Goal: Task Accomplishment & Management: Manage account settings

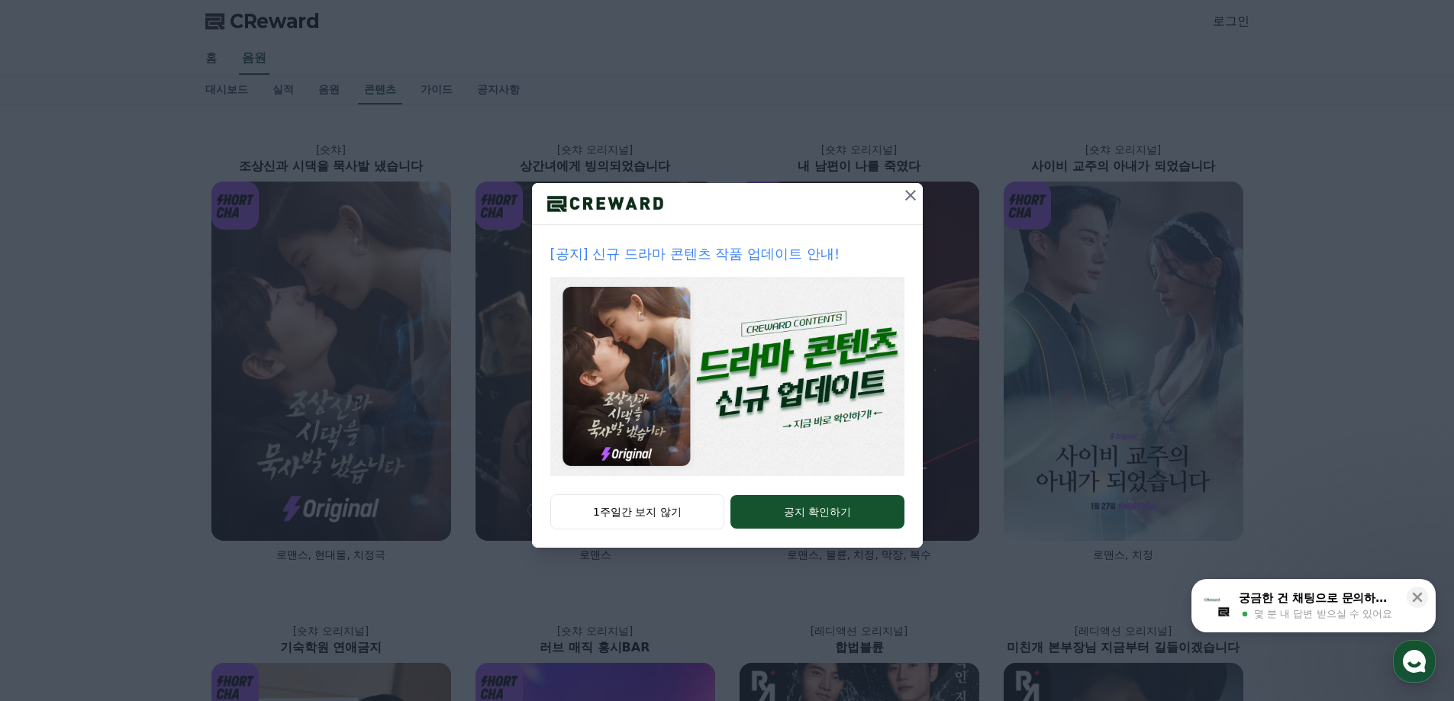
click at [907, 198] on icon at bounding box center [910, 195] width 11 height 11
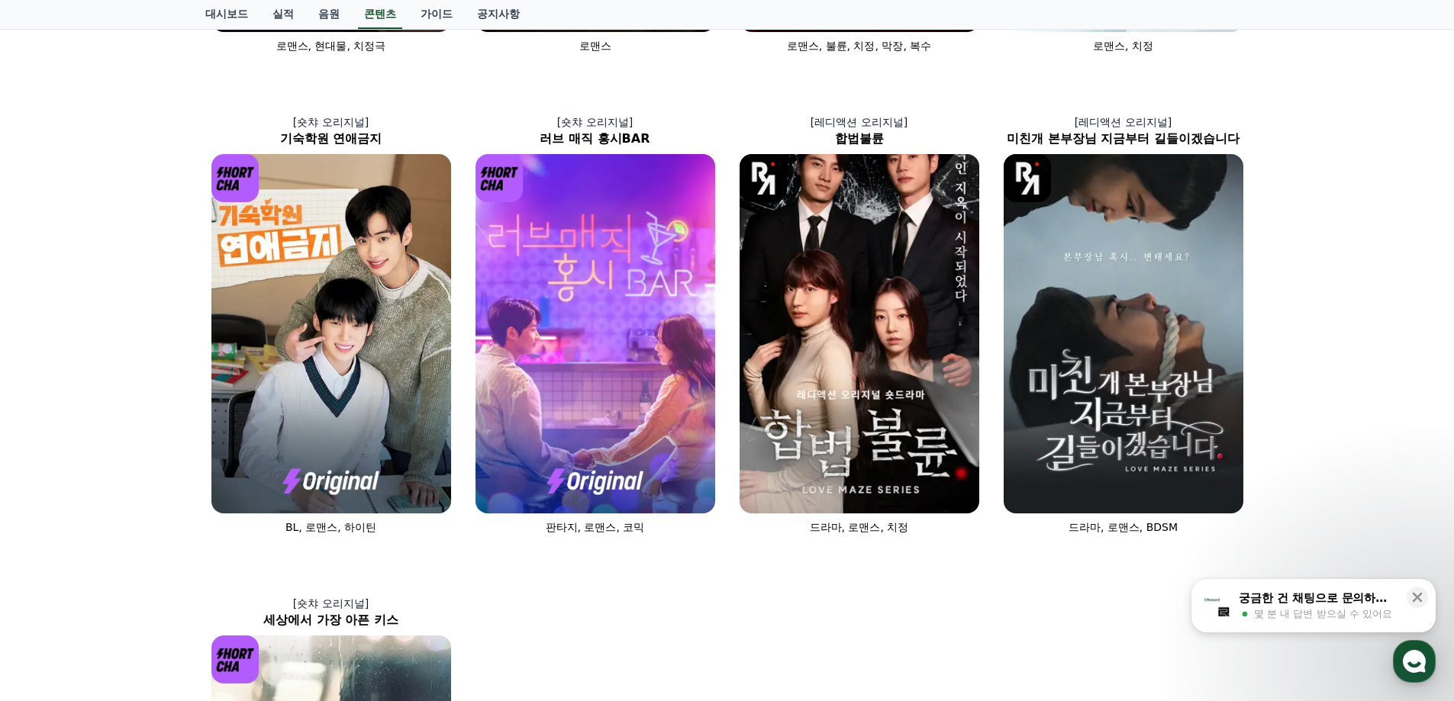
scroll to position [1032, 0]
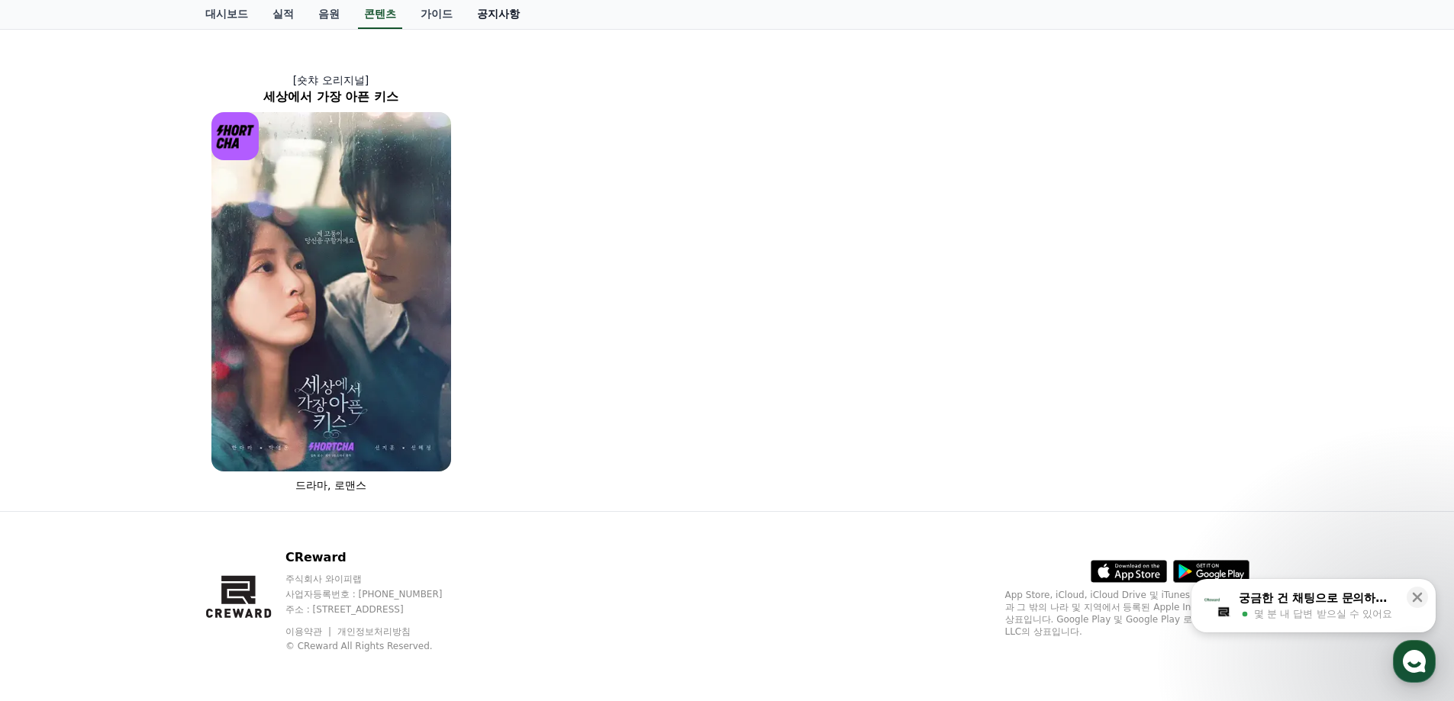
click at [485, 10] on link "공지사항" at bounding box center [498, 14] width 67 height 29
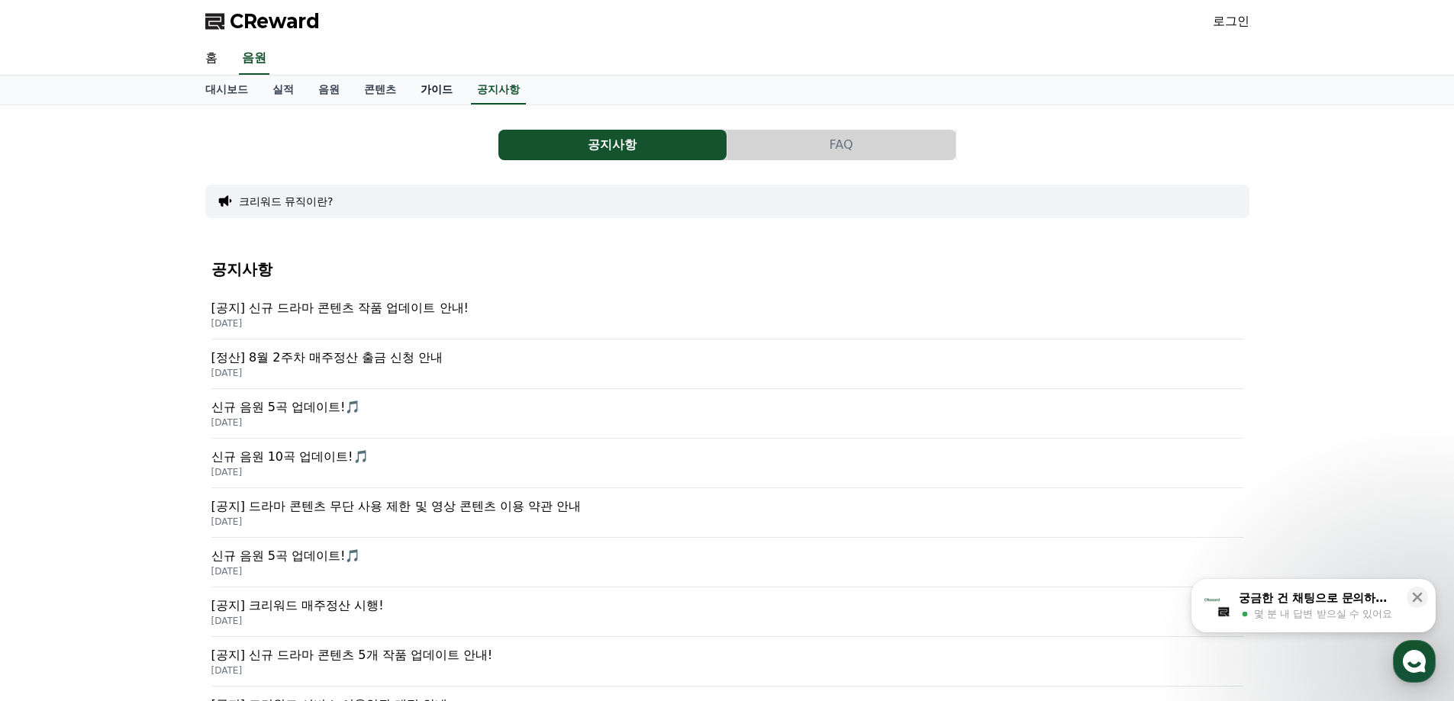
click at [420, 82] on link "가이드" at bounding box center [436, 90] width 56 height 29
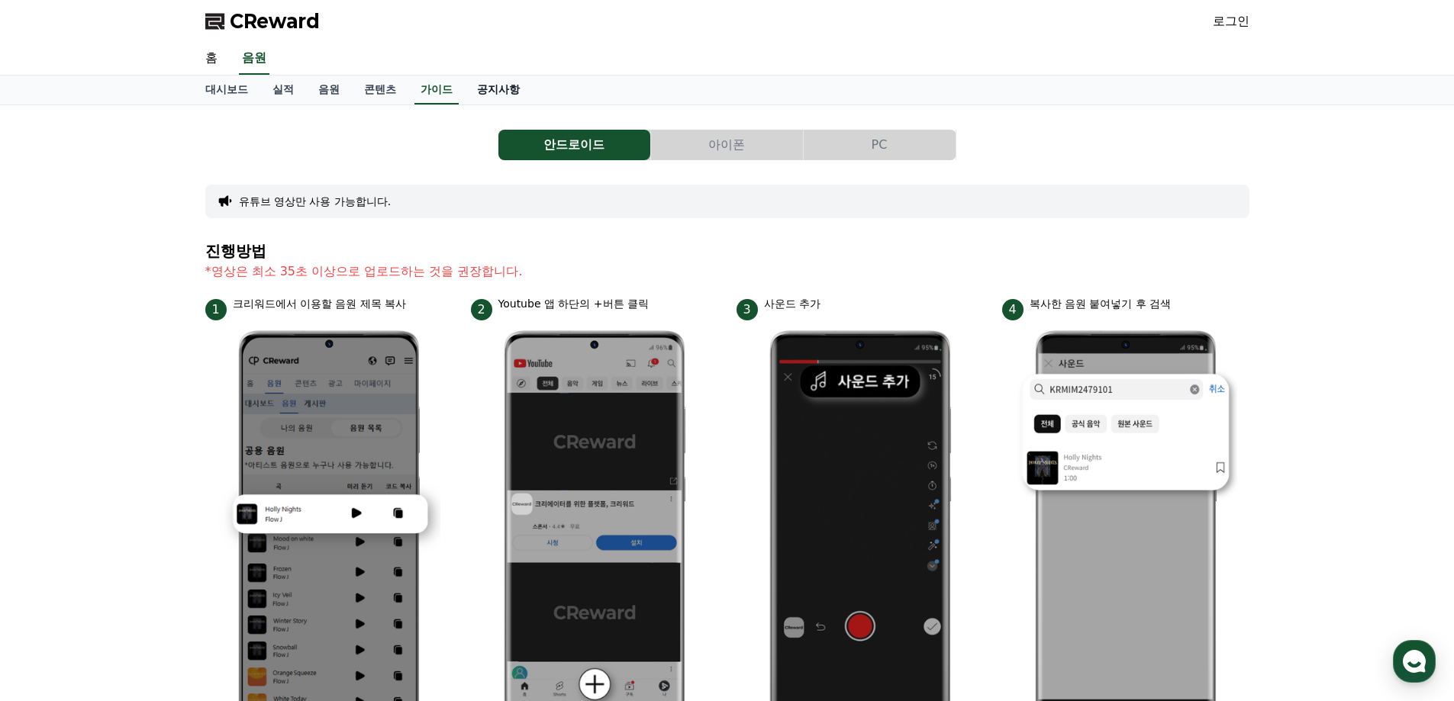
click at [490, 91] on link "공지사항" at bounding box center [498, 90] width 67 height 29
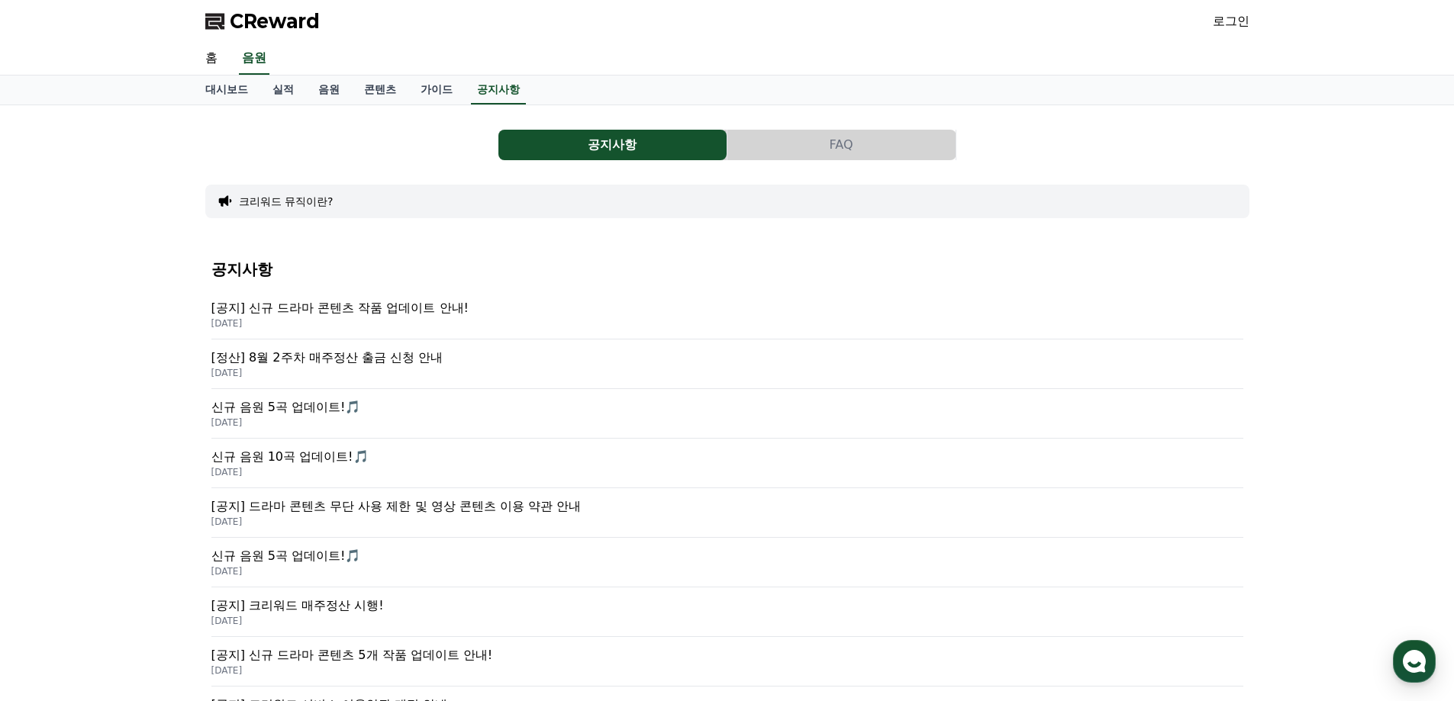
scroll to position [76, 0]
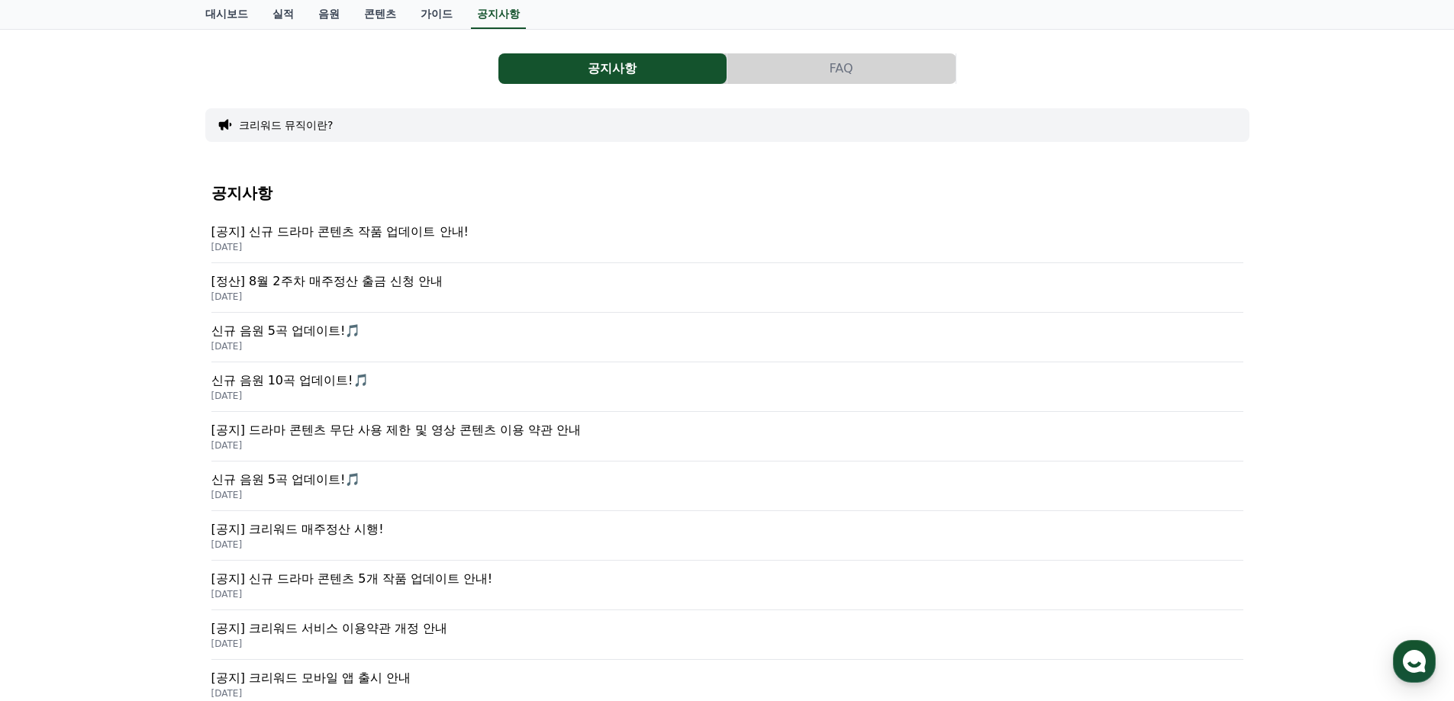
click at [431, 430] on p "[공지] 드라마 콘텐츠 무단 사용 제한 및 영상 콘텐츠 이용 약관 안내" at bounding box center [727, 430] width 1032 height 18
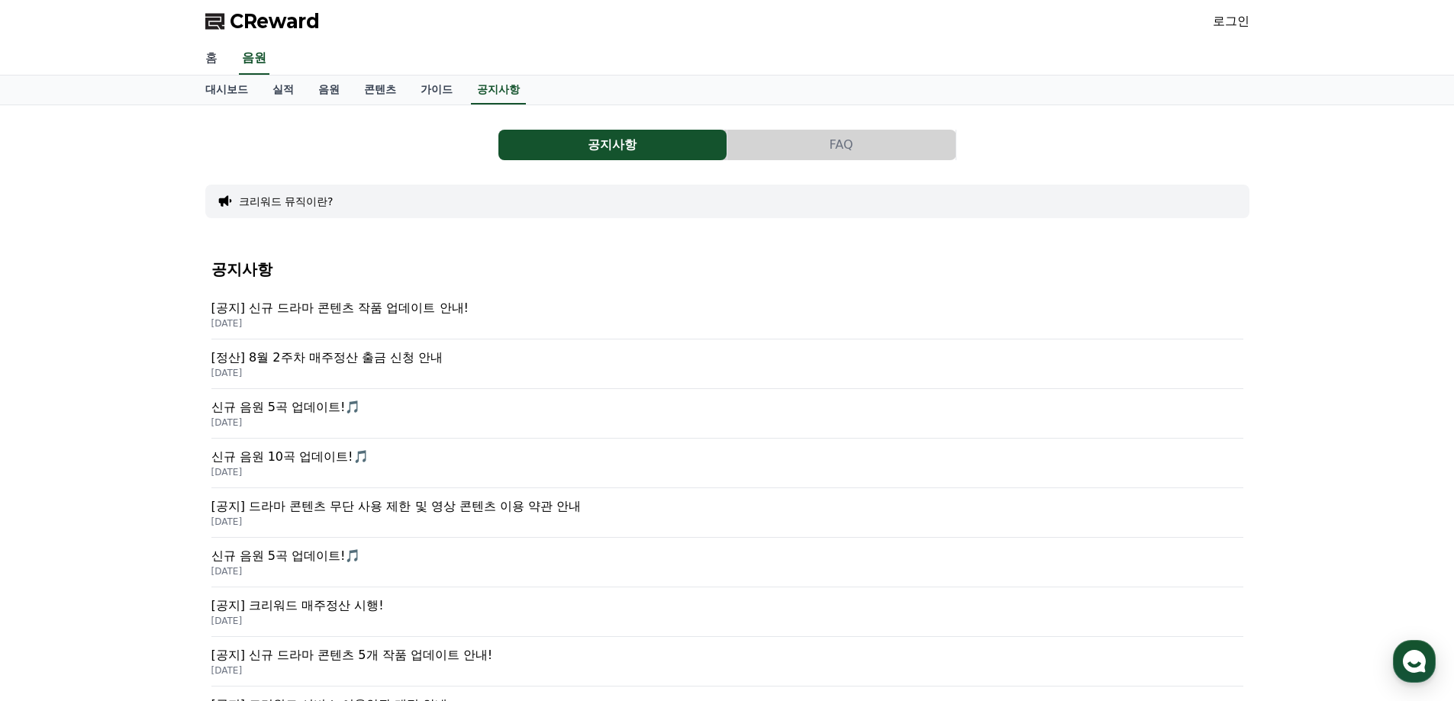
click at [217, 61] on link "홈" at bounding box center [211, 59] width 37 height 32
click at [436, 92] on link "가이드" at bounding box center [436, 90] width 56 height 29
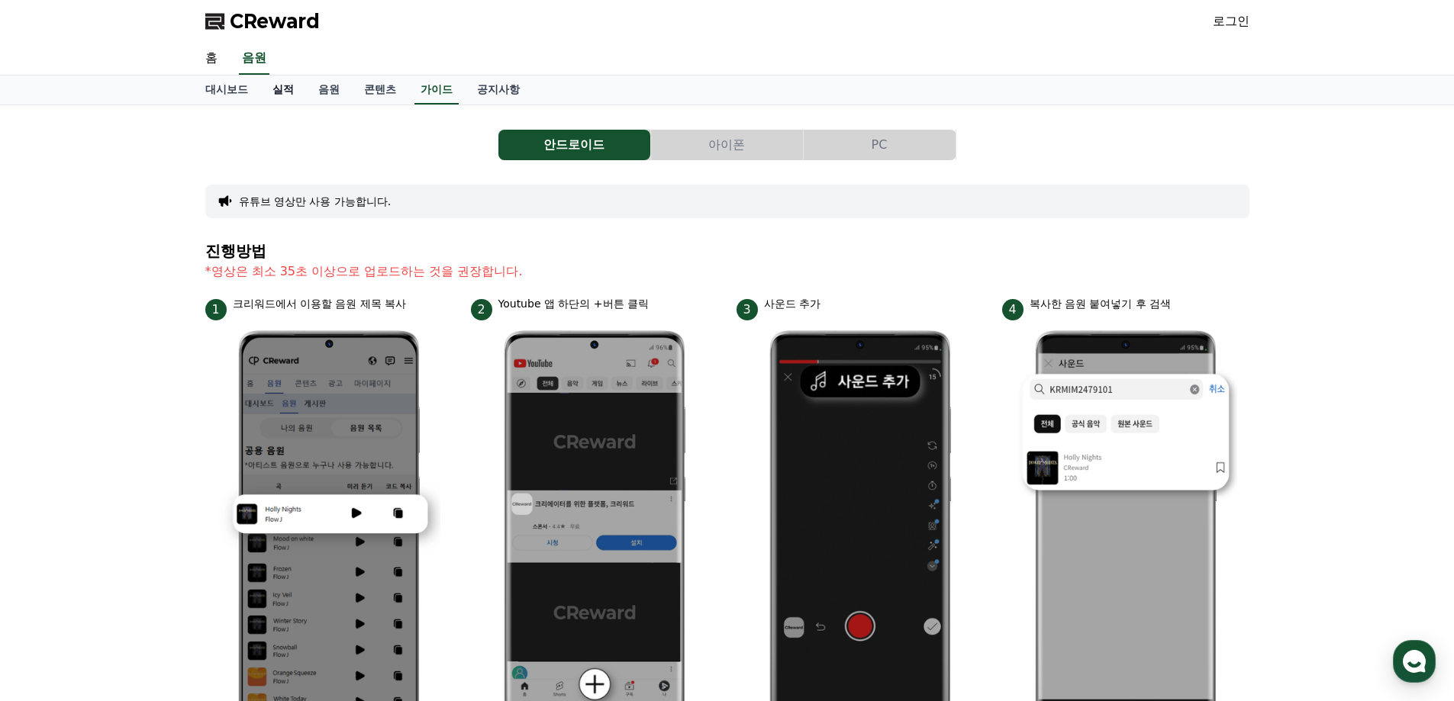
click at [287, 98] on link "실적" at bounding box center [283, 90] width 46 height 29
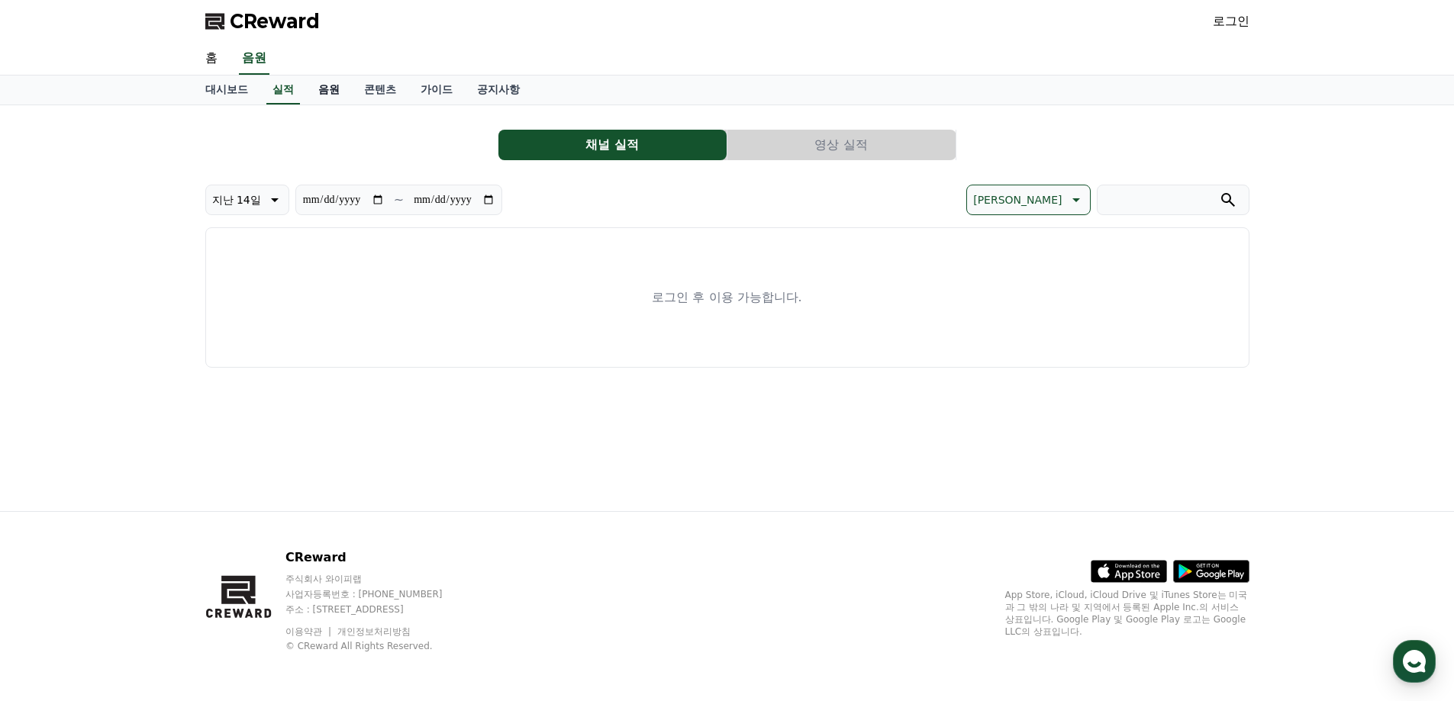
click at [332, 93] on link "음원" at bounding box center [329, 90] width 46 height 29
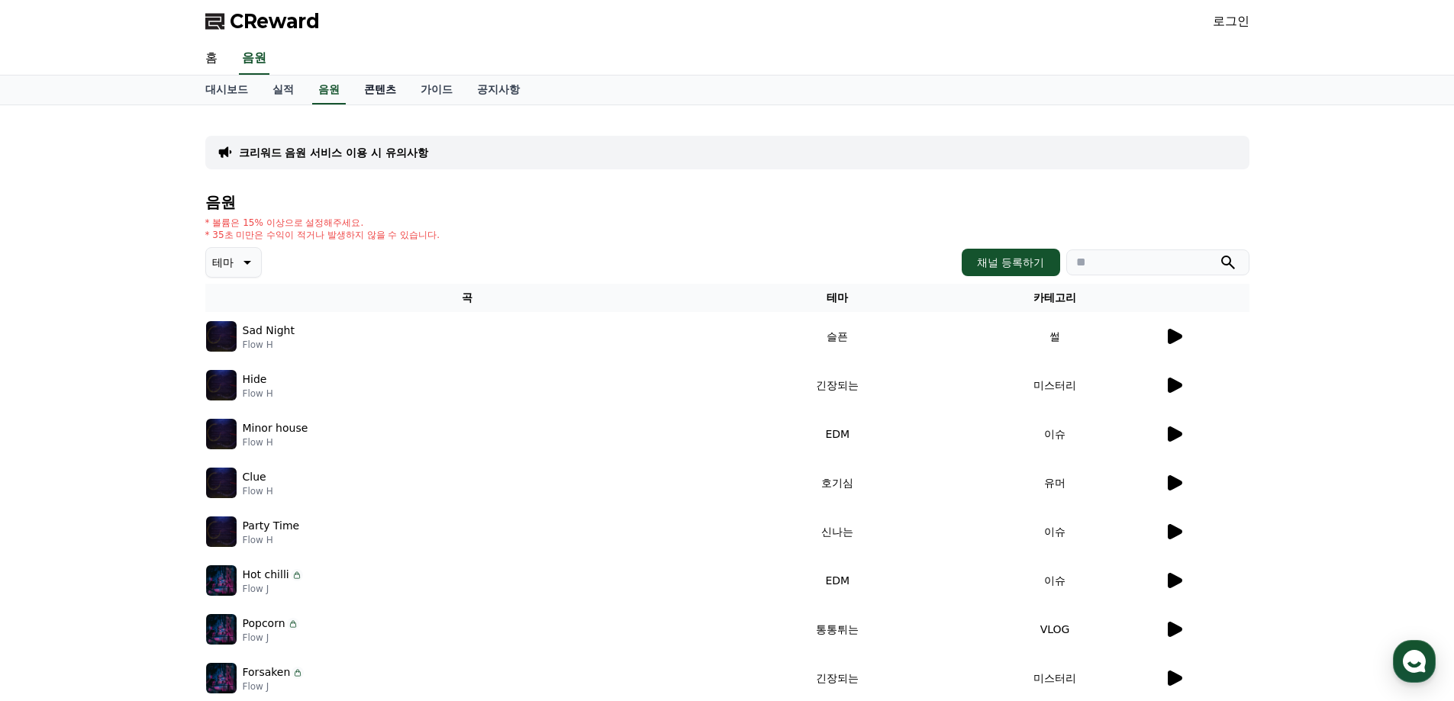
click at [377, 93] on link "콘텐츠" at bounding box center [380, 90] width 56 height 29
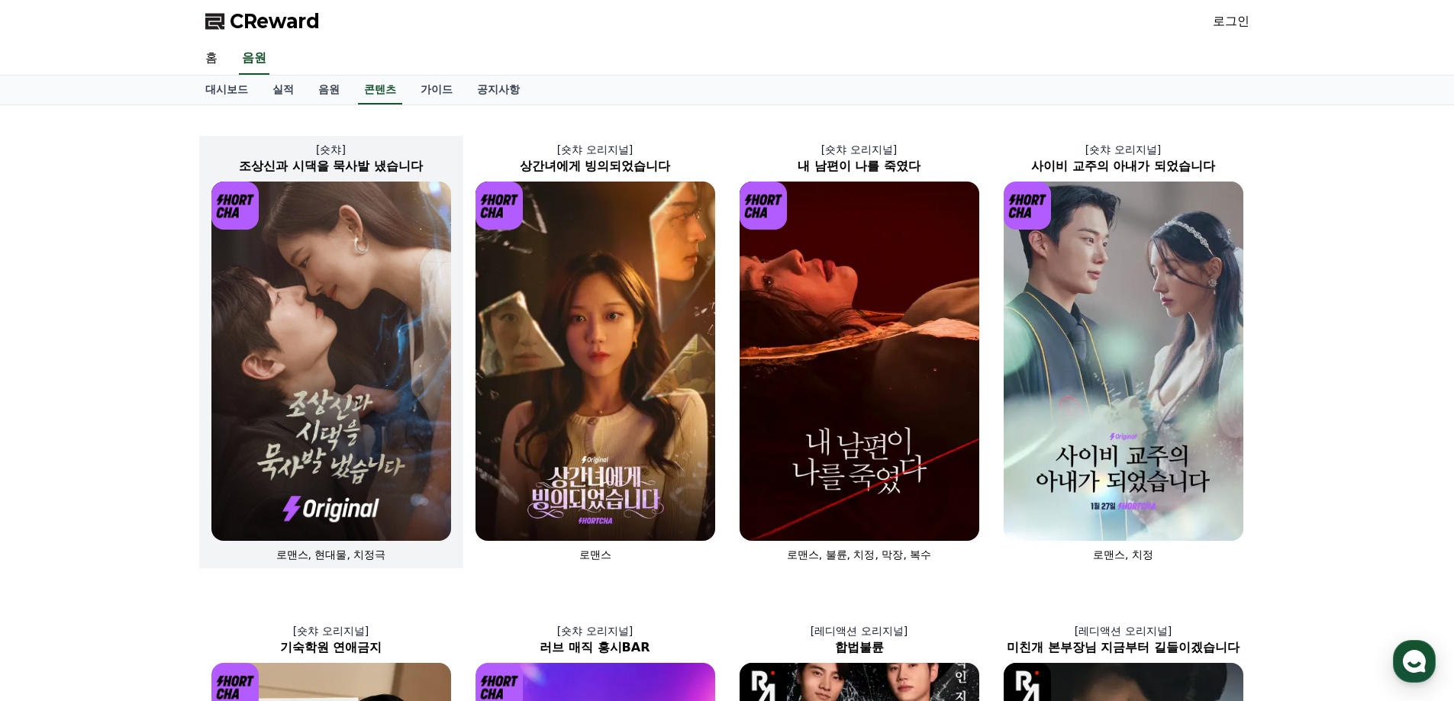
click at [358, 427] on img at bounding box center [331, 361] width 240 height 359
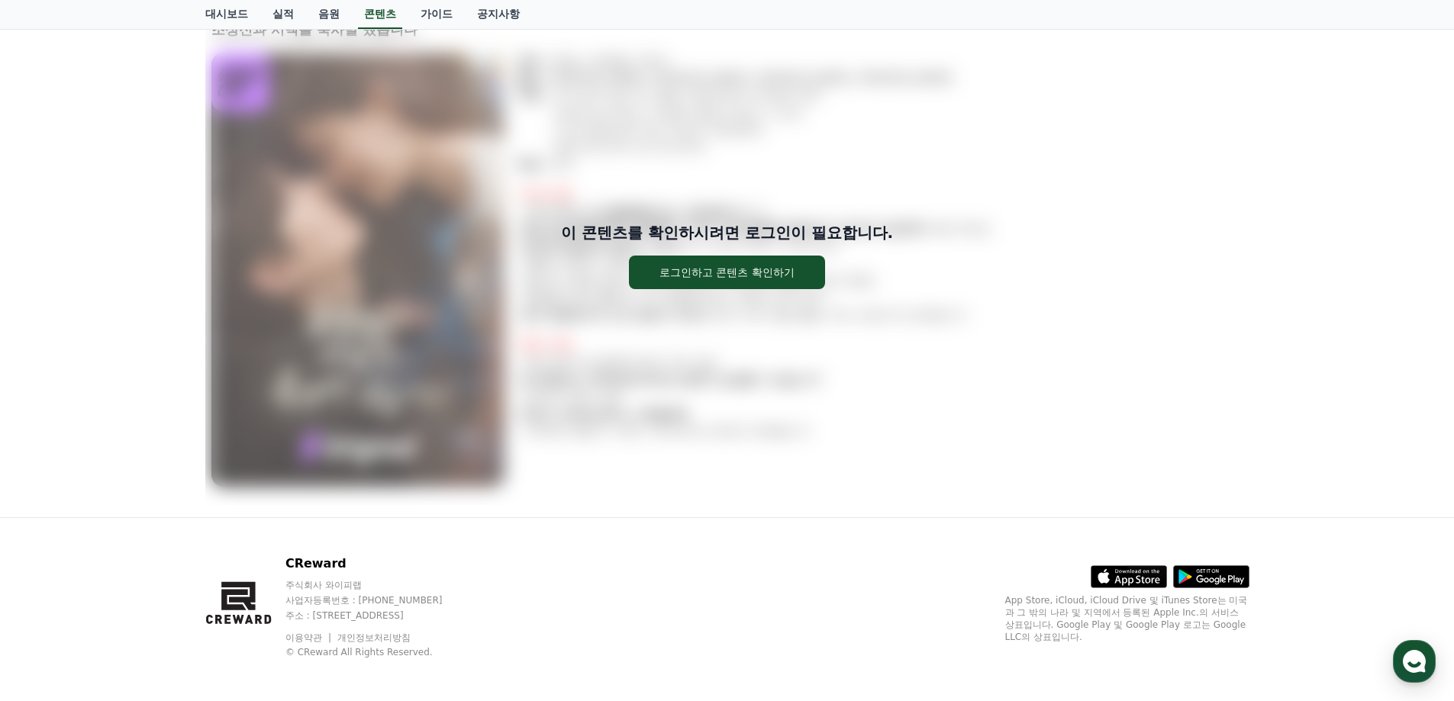
scroll to position [117, 0]
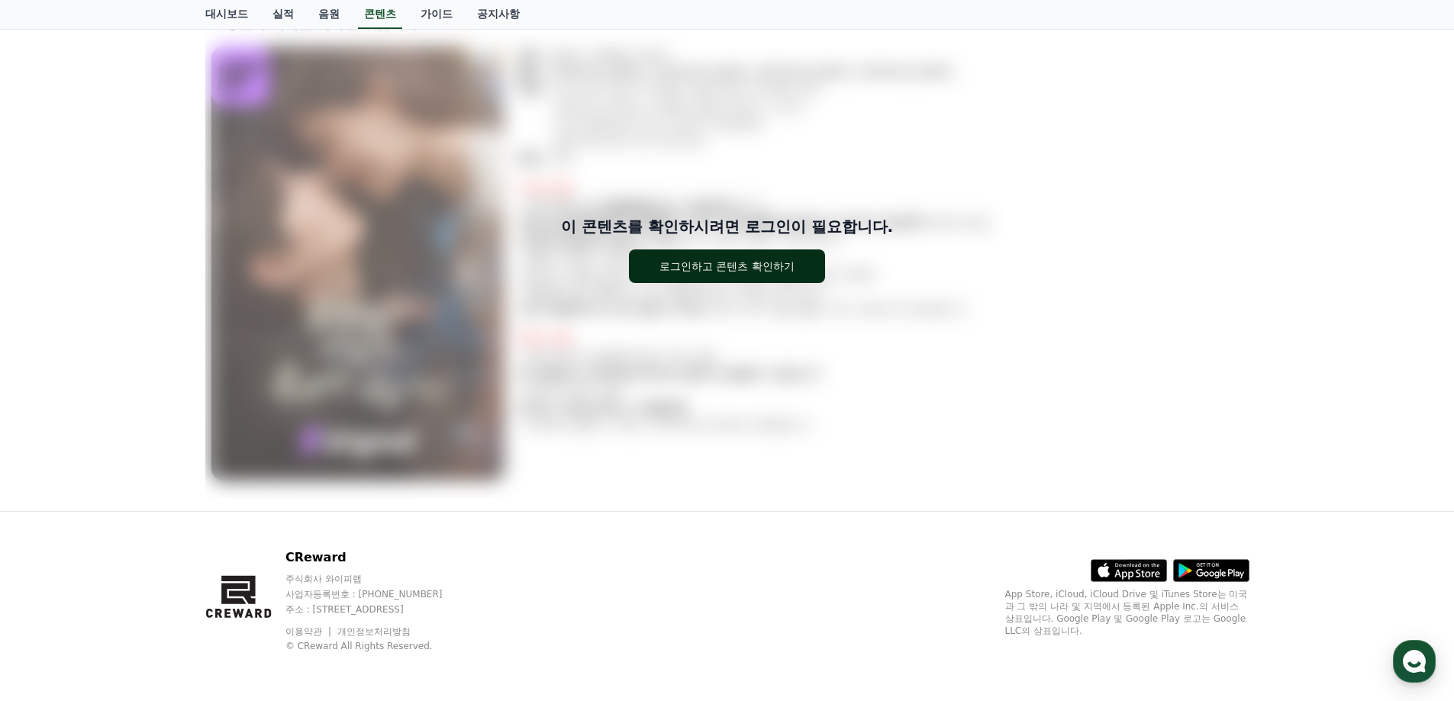
click at [760, 272] on div "로그인하고 콘텐츠 확인하기" at bounding box center [726, 266] width 135 height 15
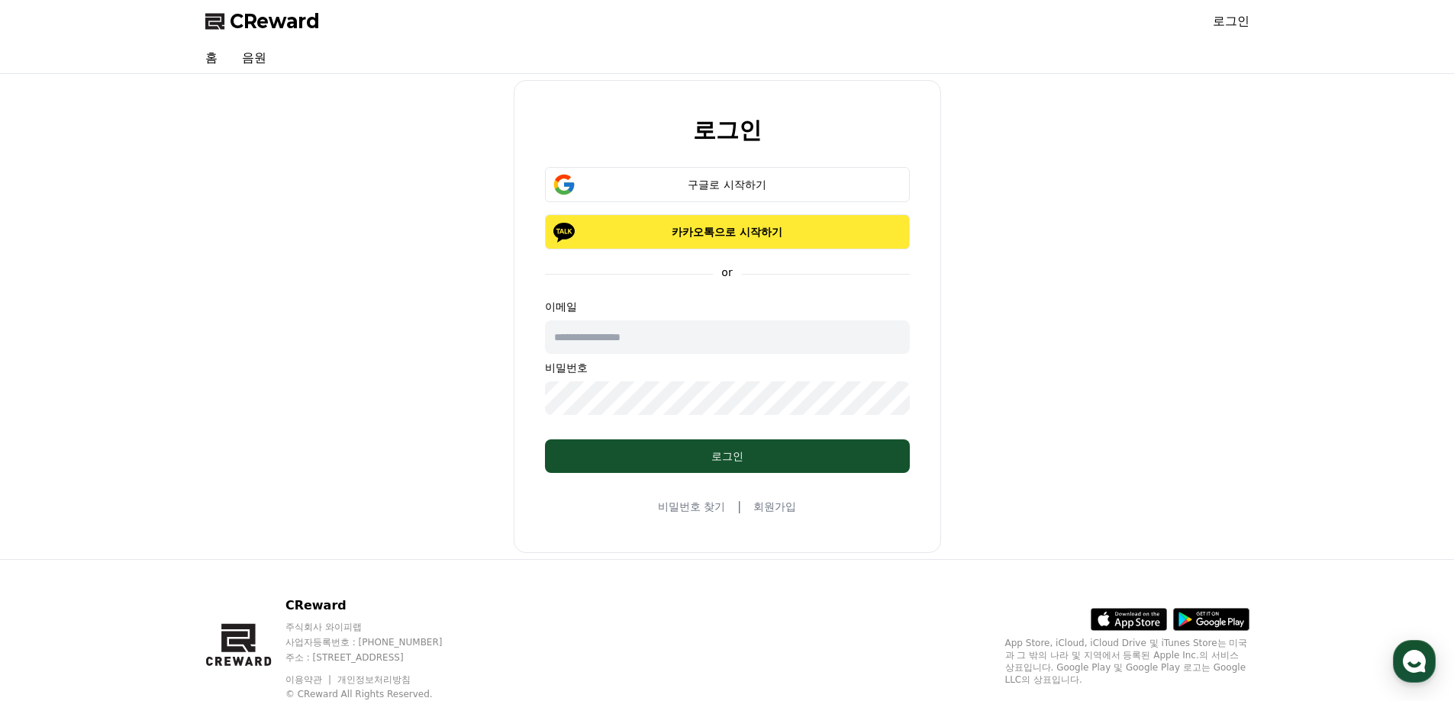
click at [740, 240] on button "카카오톡으로 시작하기" at bounding box center [727, 231] width 365 height 35
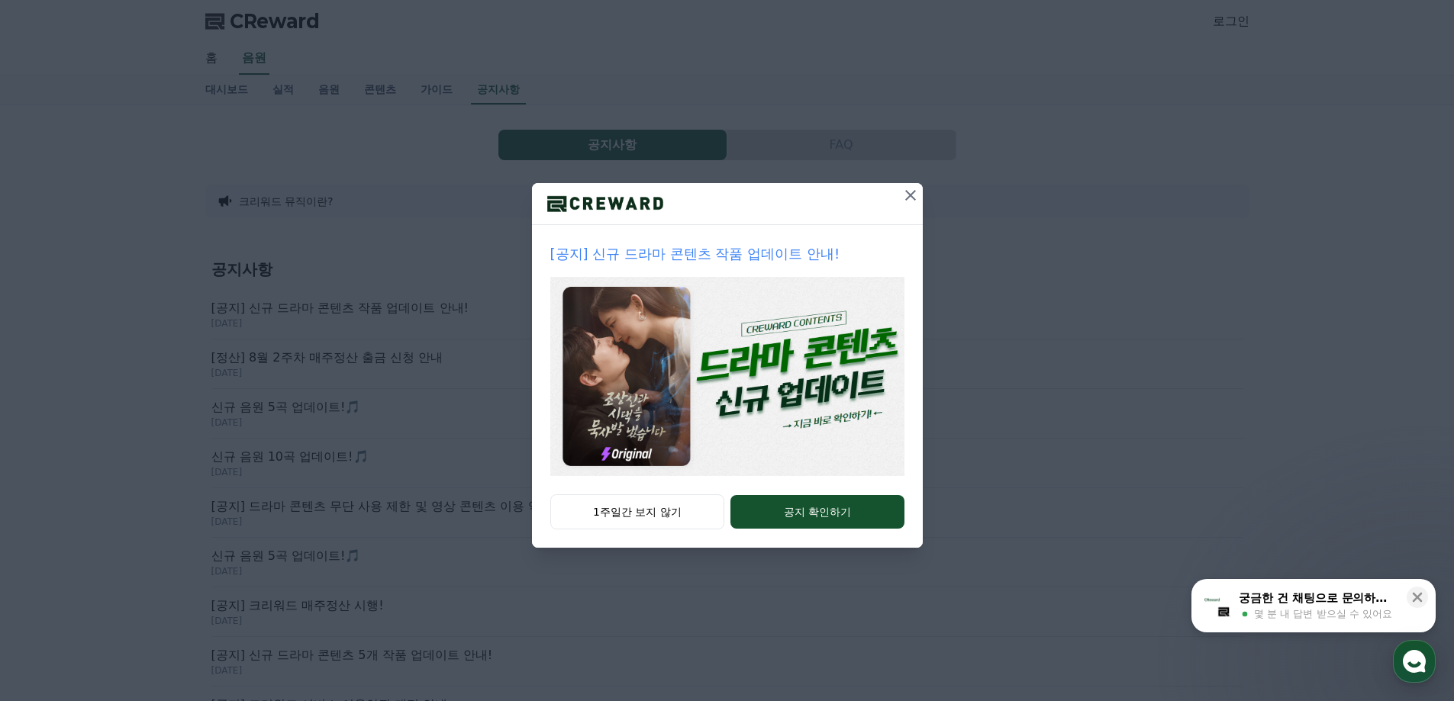
drag, startPoint x: 900, startPoint y: 187, endPoint x: 887, endPoint y: 2, distance: 185.9
click at [900, 188] on button at bounding box center [910, 195] width 24 height 24
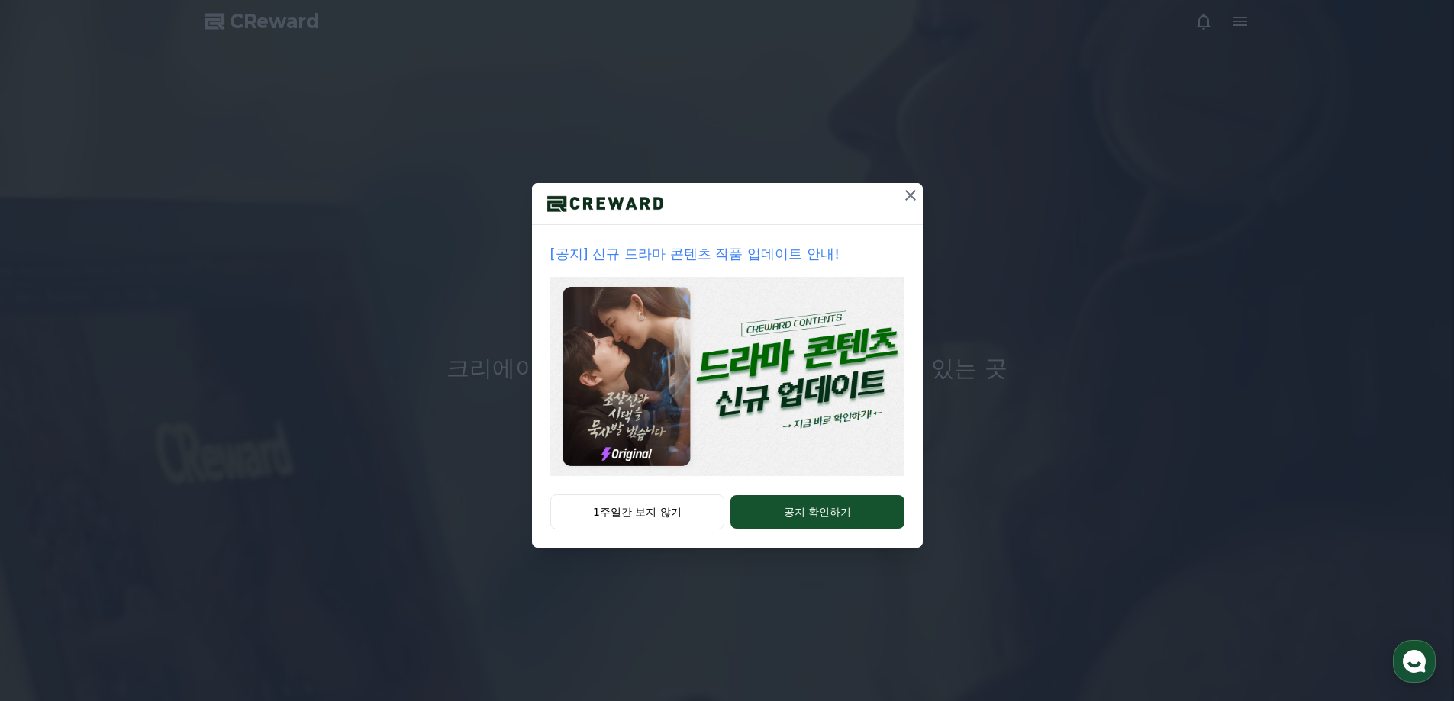
click at [829, 474] on img at bounding box center [727, 376] width 354 height 199
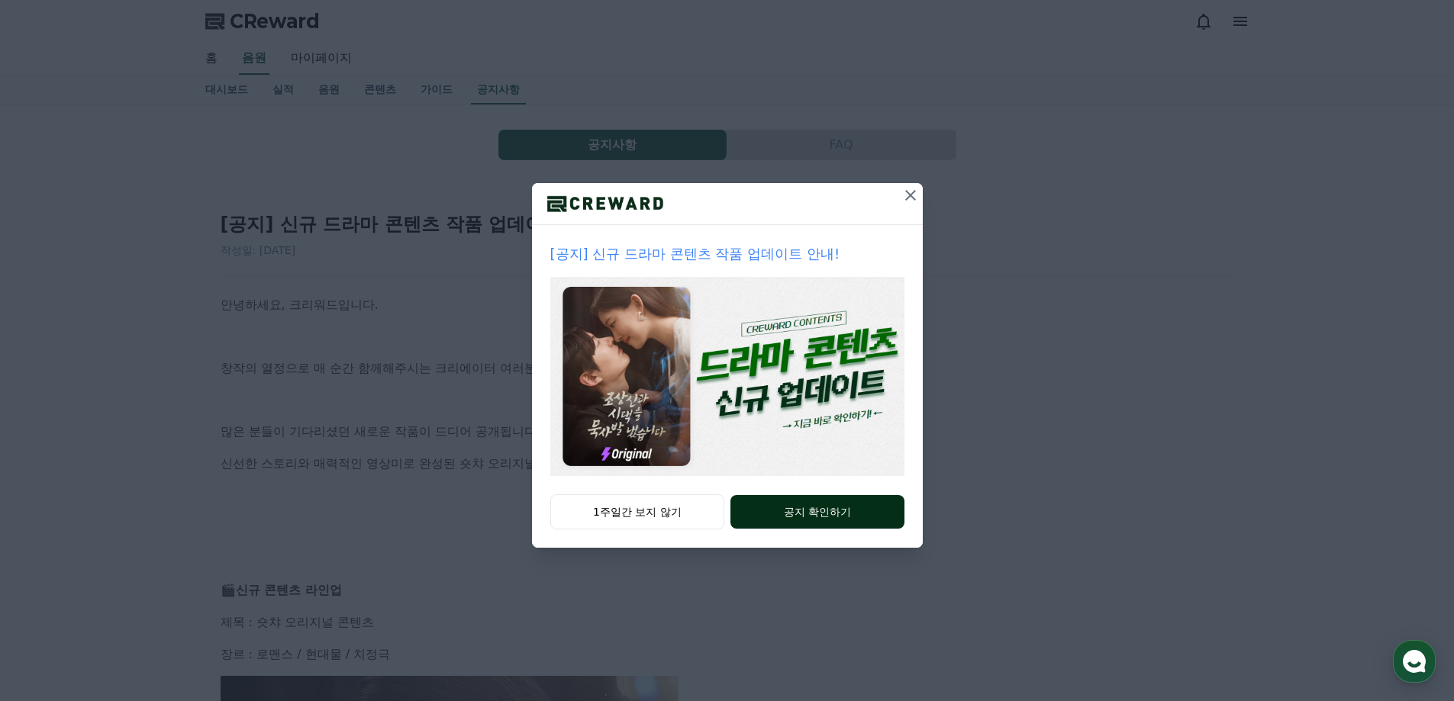
click at [825, 514] on button "공지 확인하기" at bounding box center [816, 512] width 173 height 34
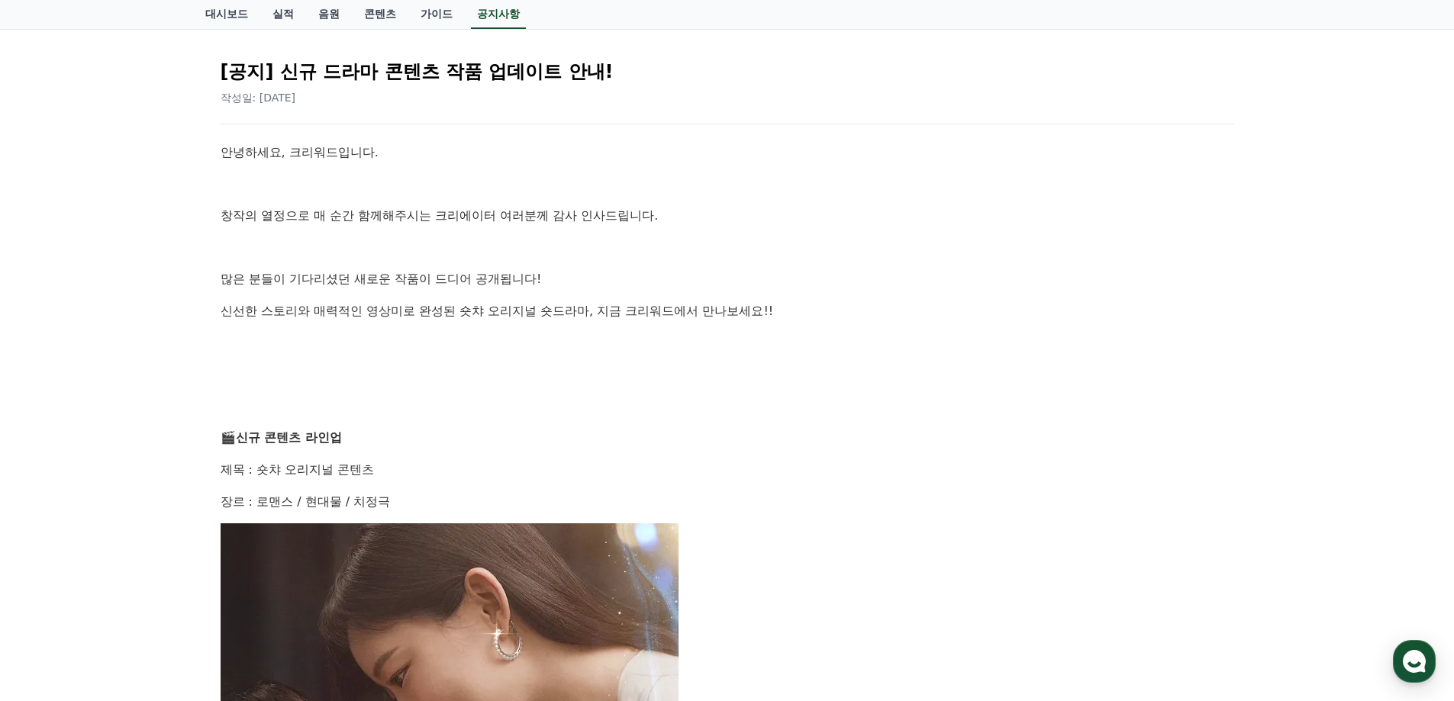
drag, startPoint x: 730, startPoint y: 323, endPoint x: 733, endPoint y: 412, distance: 89.3
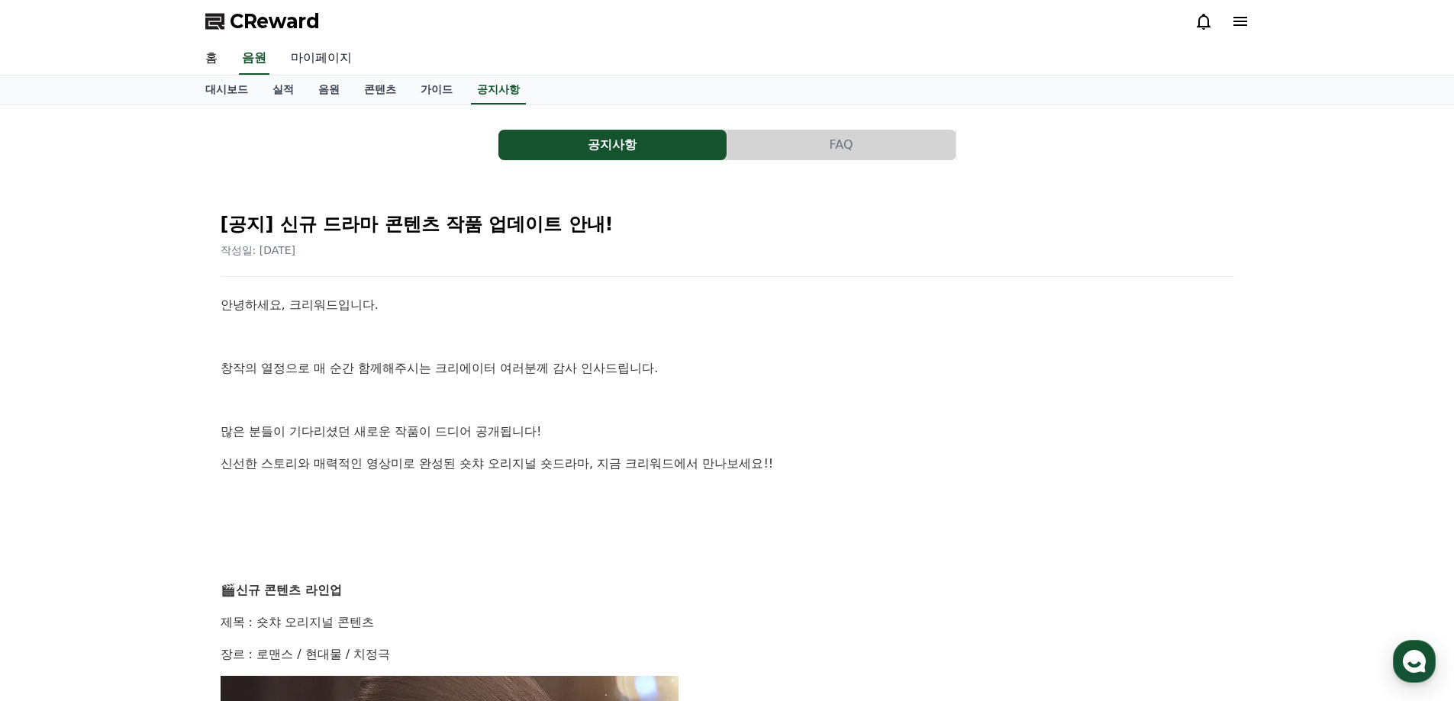
click at [310, 54] on link "마이페이지" at bounding box center [321, 59] width 85 height 32
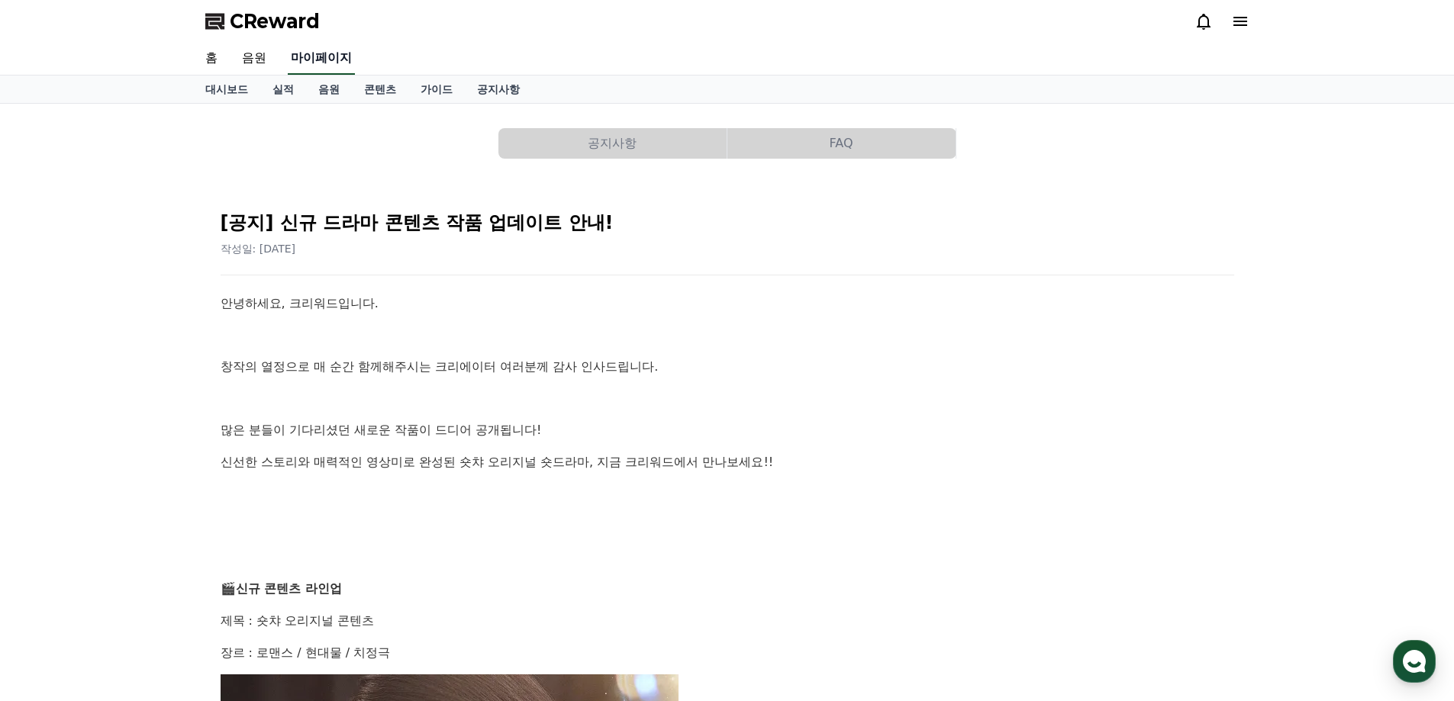
select select "**********"
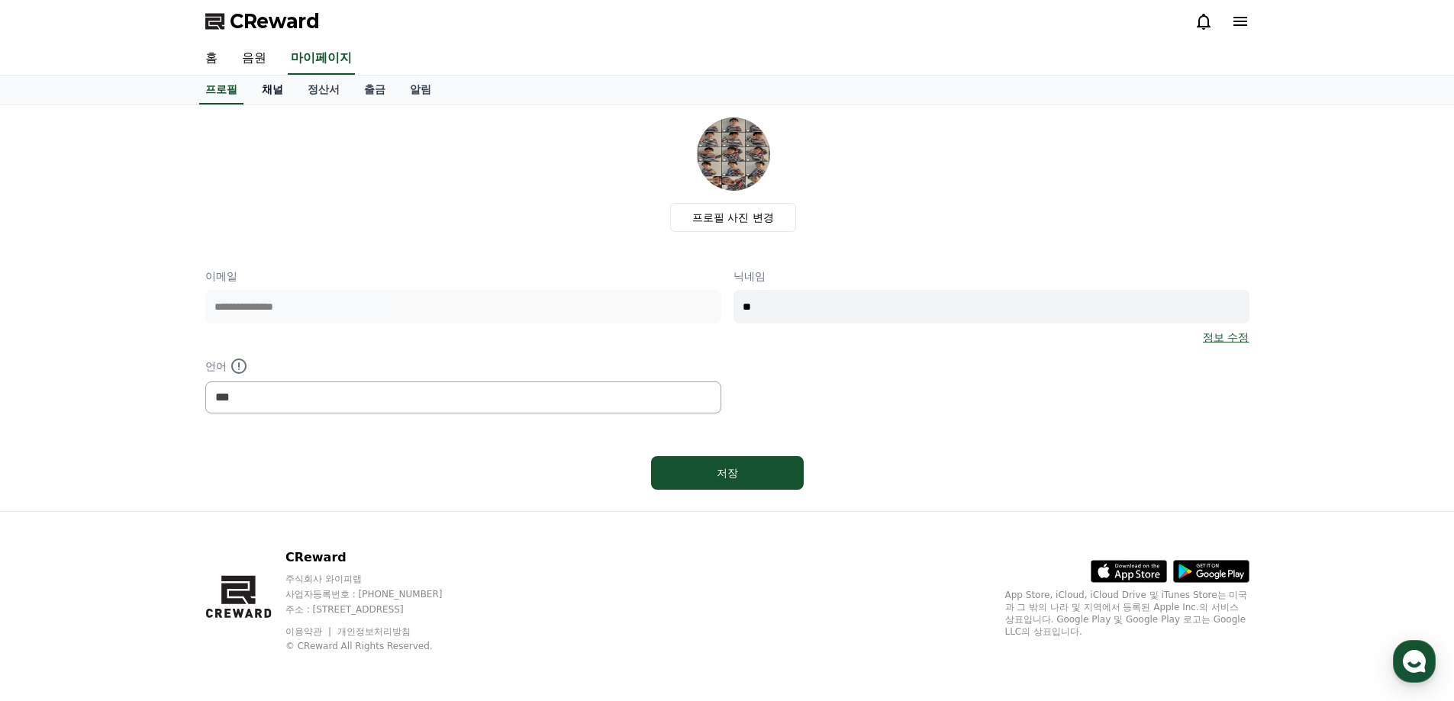
click at [282, 89] on link "채널" at bounding box center [273, 90] width 46 height 29
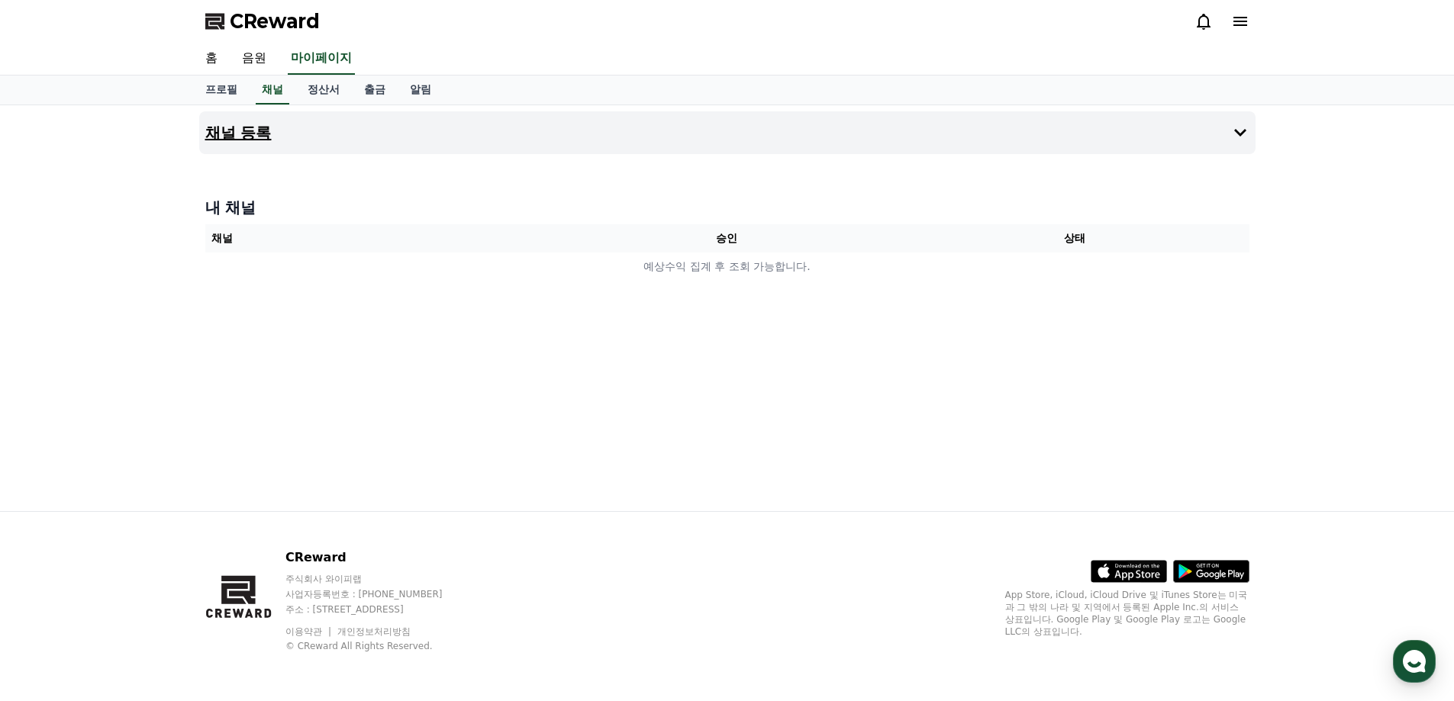
click at [1211, 130] on button "채널 등록" at bounding box center [727, 132] width 1056 height 43
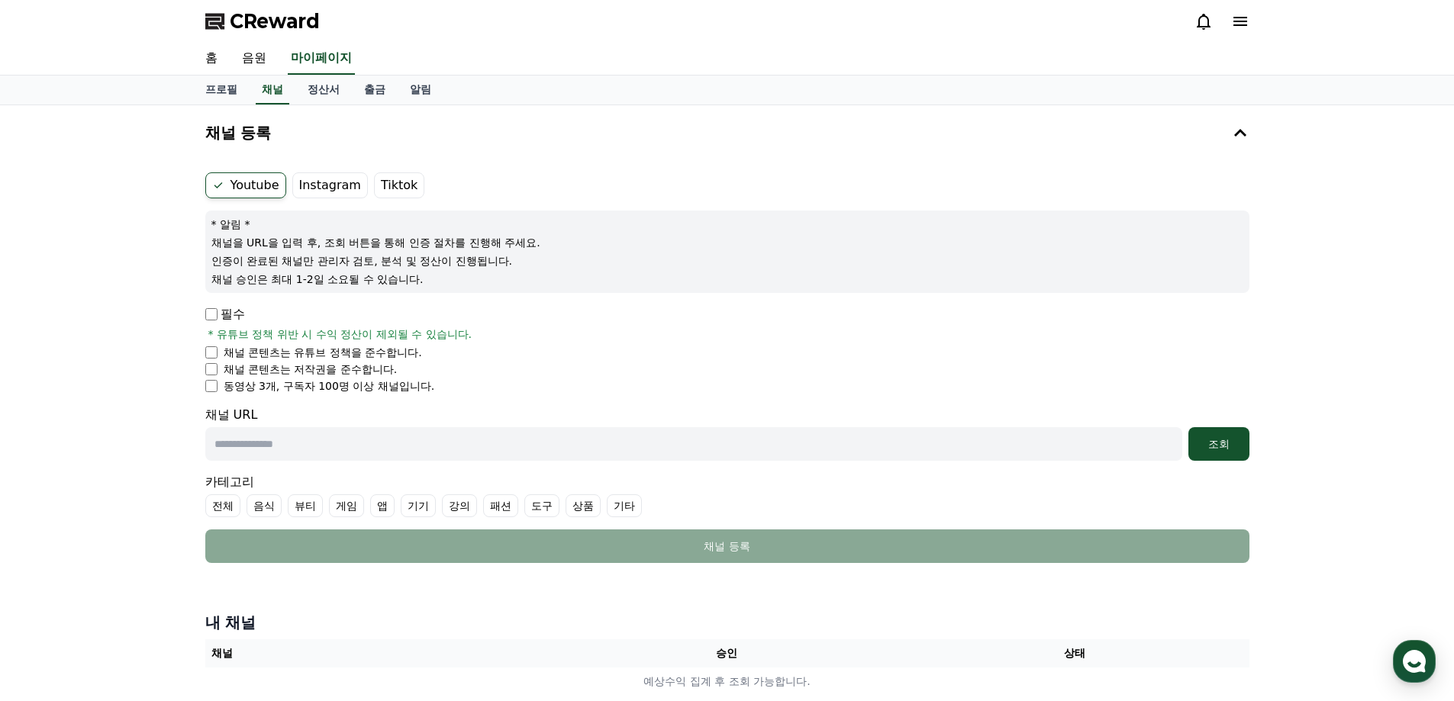
drag, startPoint x: 438, startPoint y: 384, endPoint x: 366, endPoint y: 347, distance: 80.5
click at [366, 347] on ul "채널 콘텐츠는 유튜브 정책을 준수합니다. 채널 콘텐츠는 저작권을 준수합니다. 동영상 3개, 구독자 100명 이상 채널입니다." at bounding box center [727, 369] width 1044 height 49
click at [488, 361] on ul "채널 콘텐츠는 유튜브 정책을 준수합니다. 채널 콘텐츠는 저작권을 준수합니다. 동영상 3개, 구독자 100명 이상 채널입니다." at bounding box center [727, 369] width 1044 height 49
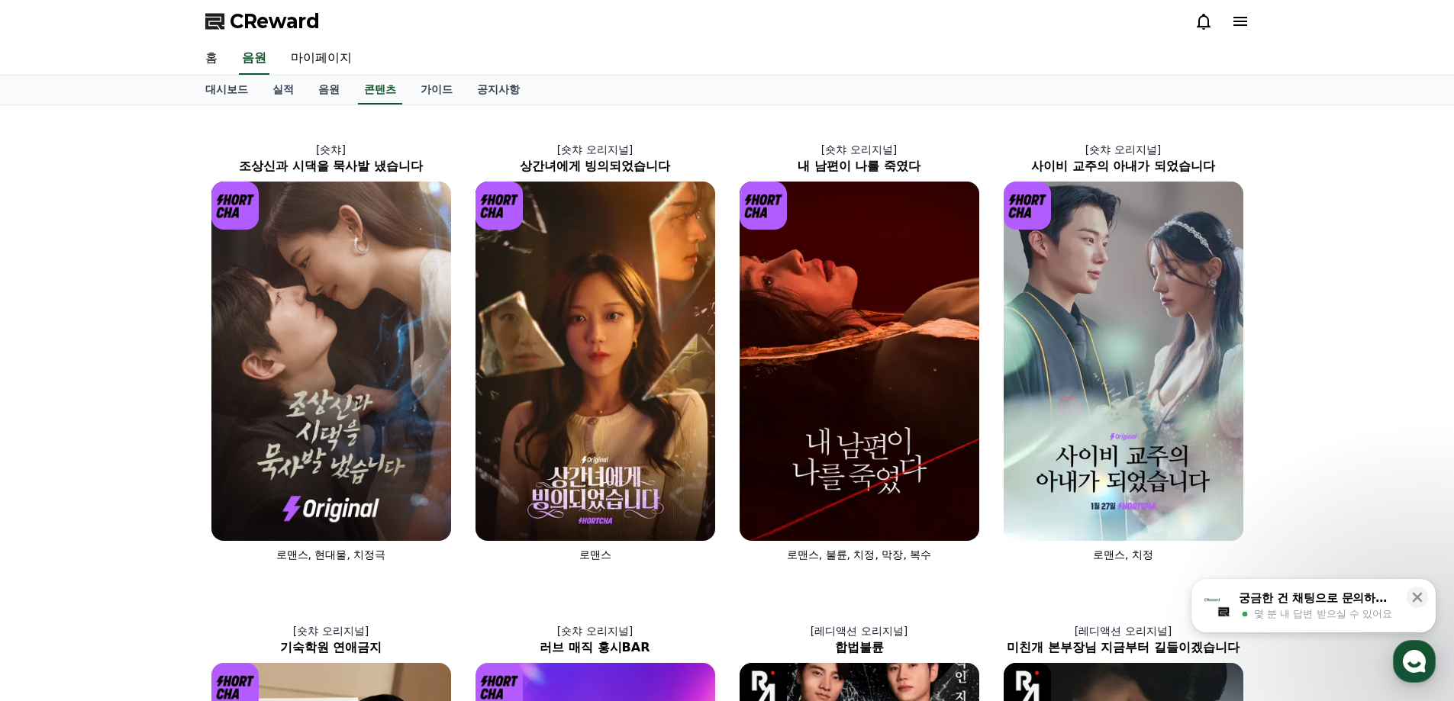
click at [1245, 27] on icon at bounding box center [1240, 21] width 18 height 18
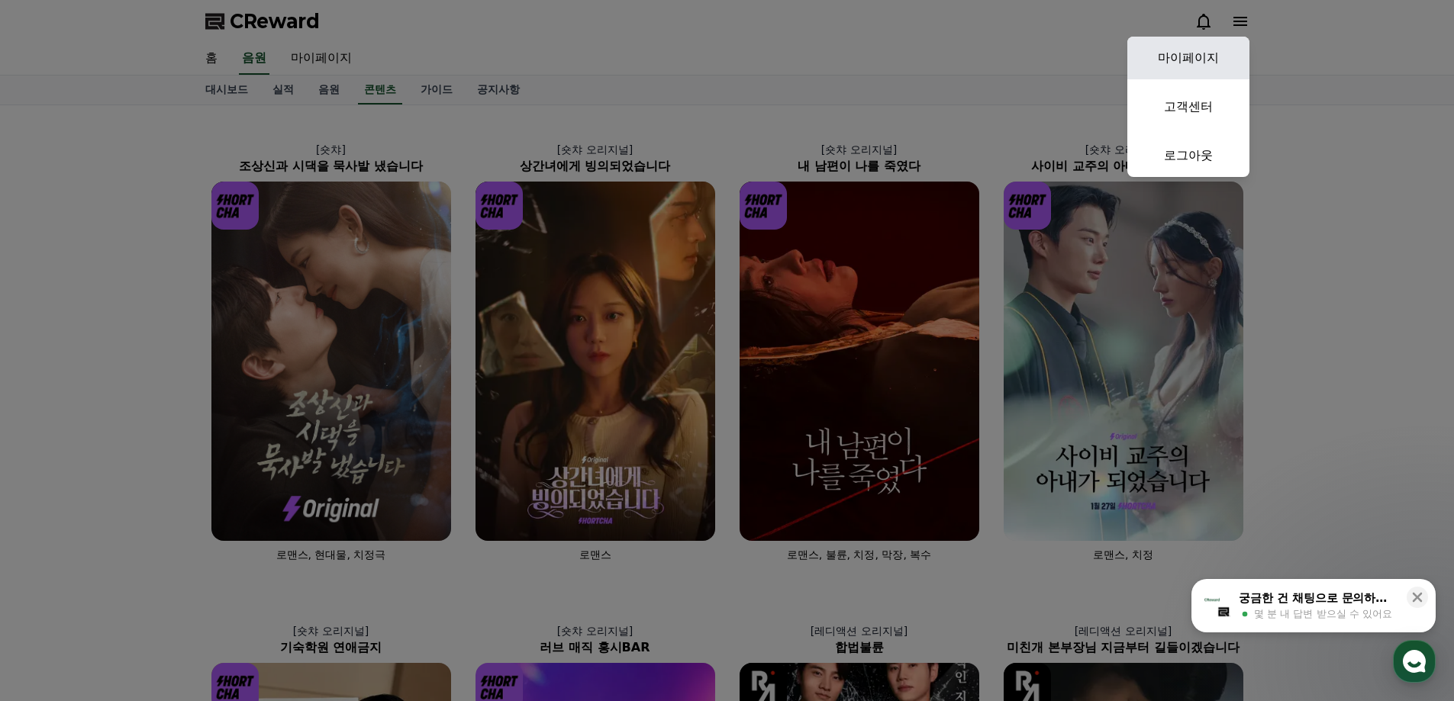
click at [1193, 71] on link "마이페이지" at bounding box center [1188, 58] width 122 height 43
select select "**********"
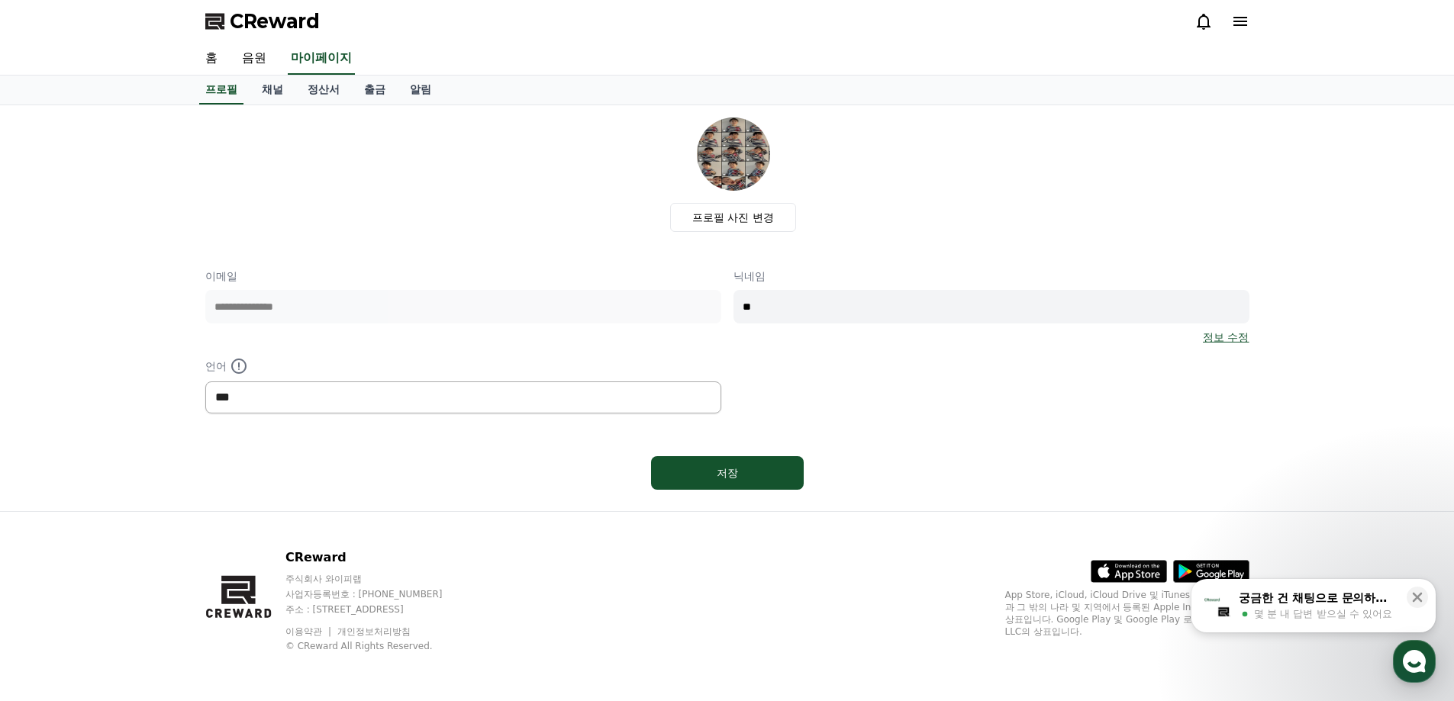
click at [404, 398] on select "*** ******* ***" at bounding box center [463, 398] width 516 height 32
click at [916, 405] on div "**********" at bounding box center [727, 341] width 1044 height 145
click at [1235, 335] on link "정보 수정" at bounding box center [1226, 337] width 46 height 15
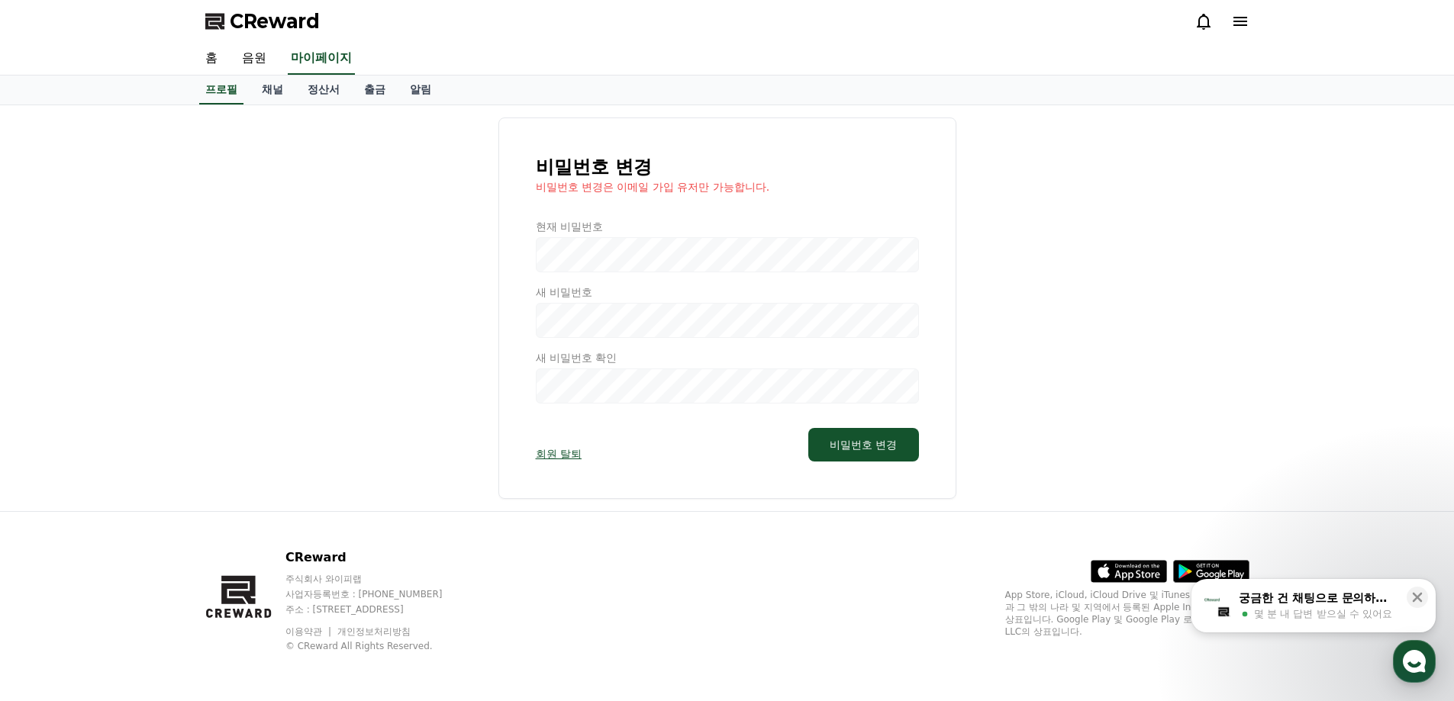
click at [562, 456] on link "회원 탈퇴" at bounding box center [559, 453] width 46 height 15
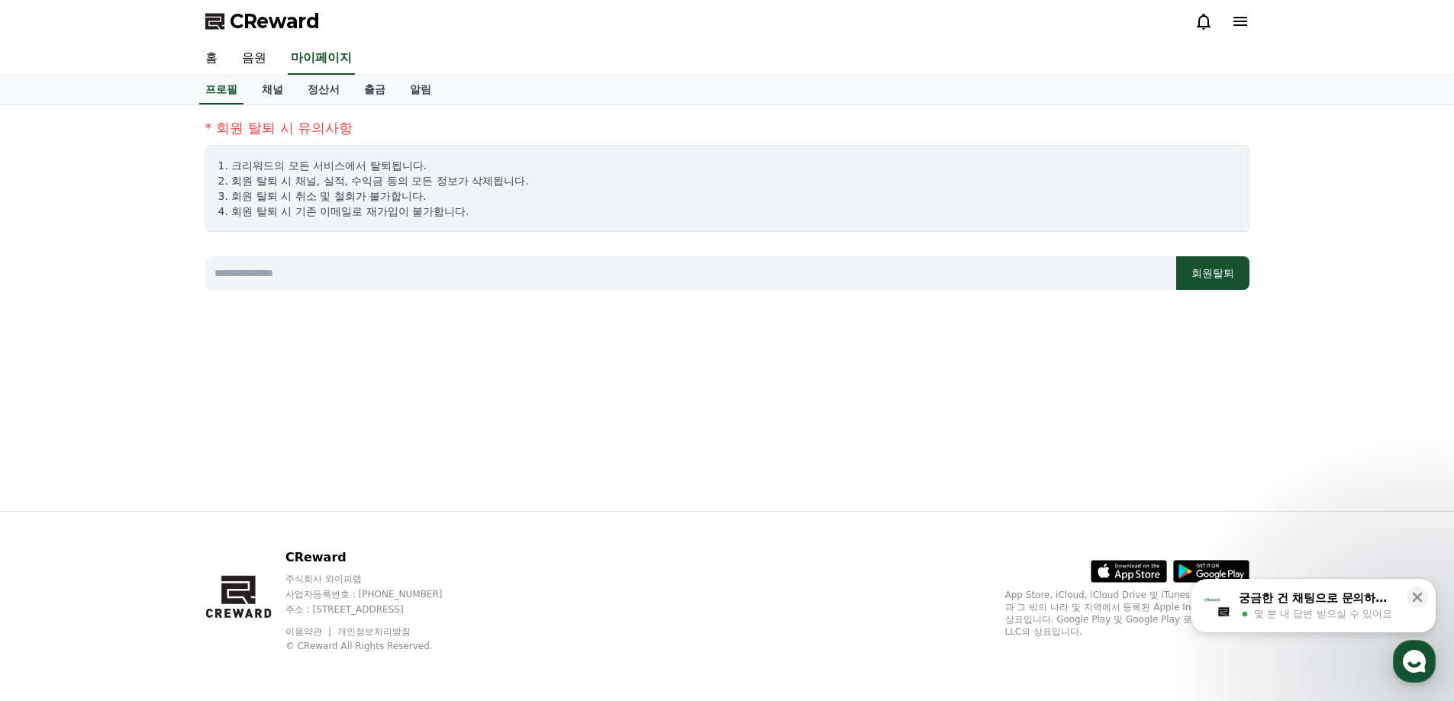
click at [734, 277] on input at bounding box center [690, 273] width 971 height 34
click at [1233, 282] on button "회원탈퇴" at bounding box center [1212, 273] width 73 height 34
click at [1416, 599] on icon at bounding box center [1418, 598] width 10 height 10
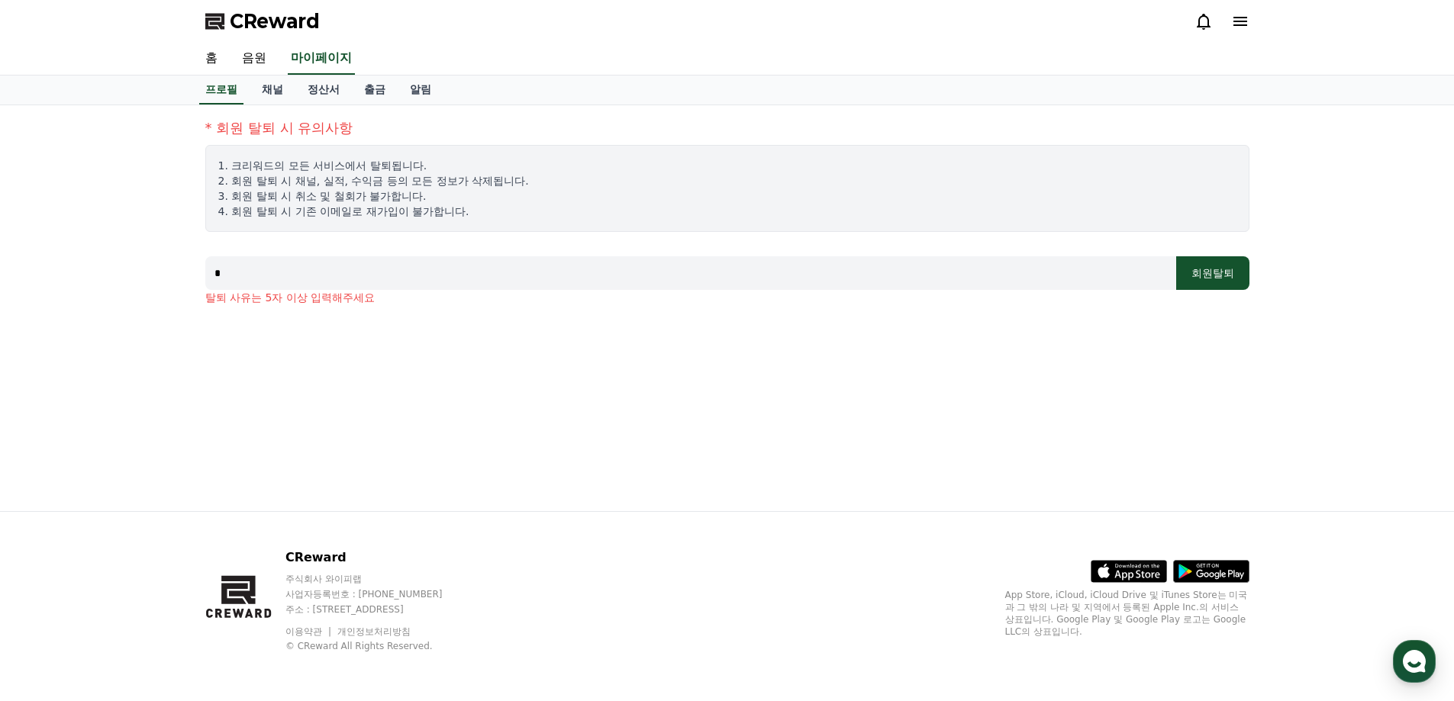
drag, startPoint x: 666, startPoint y: 264, endPoint x: 664, endPoint y: 272, distance: 8.7
click at [666, 266] on input "*" at bounding box center [690, 273] width 971 height 34
type input "*****"
click at [1219, 272] on button "회원탈퇴" at bounding box center [1212, 273] width 73 height 34
